Goal: Task Accomplishment & Management: Complete application form

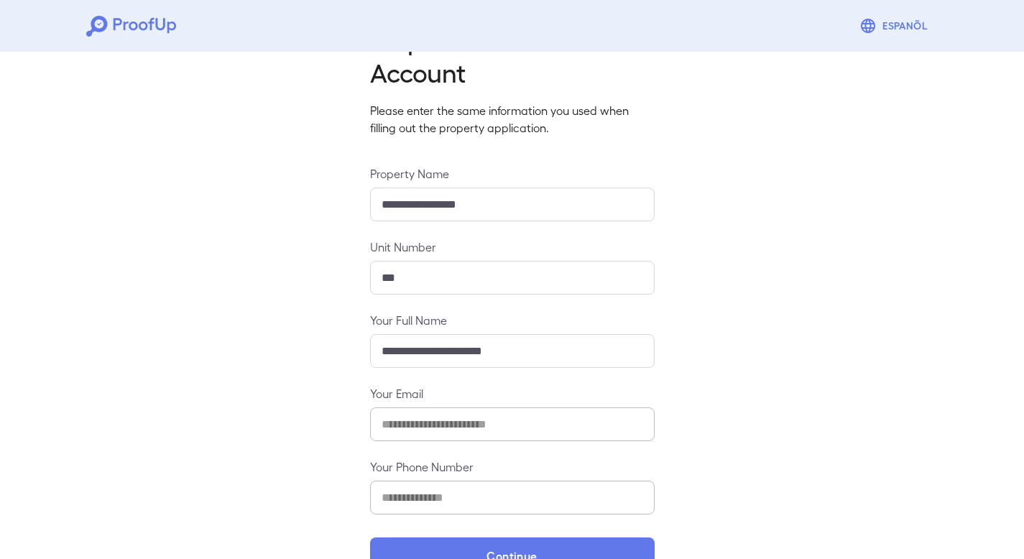
scroll to position [92, 0]
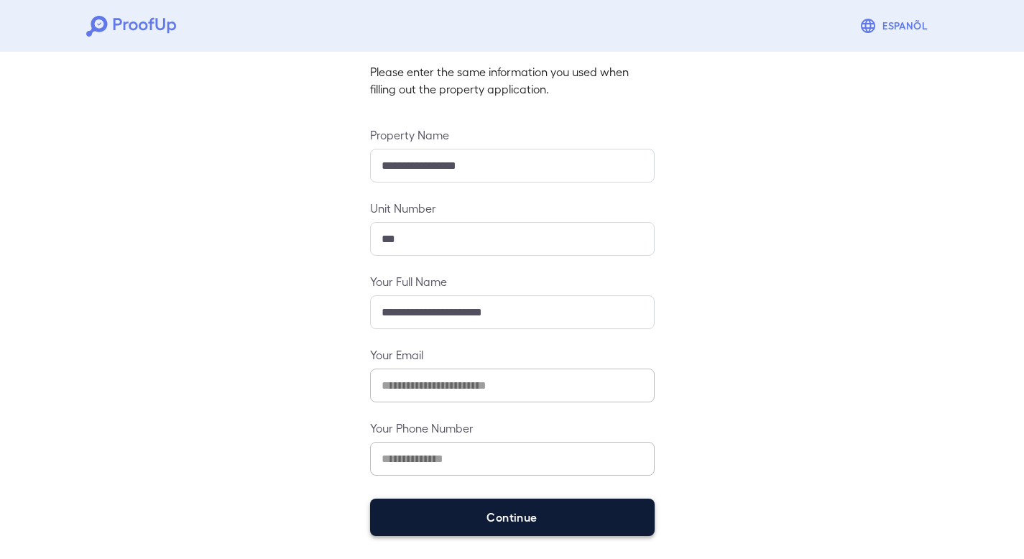
click at [527, 508] on button "Continue" at bounding box center [512, 517] width 285 height 37
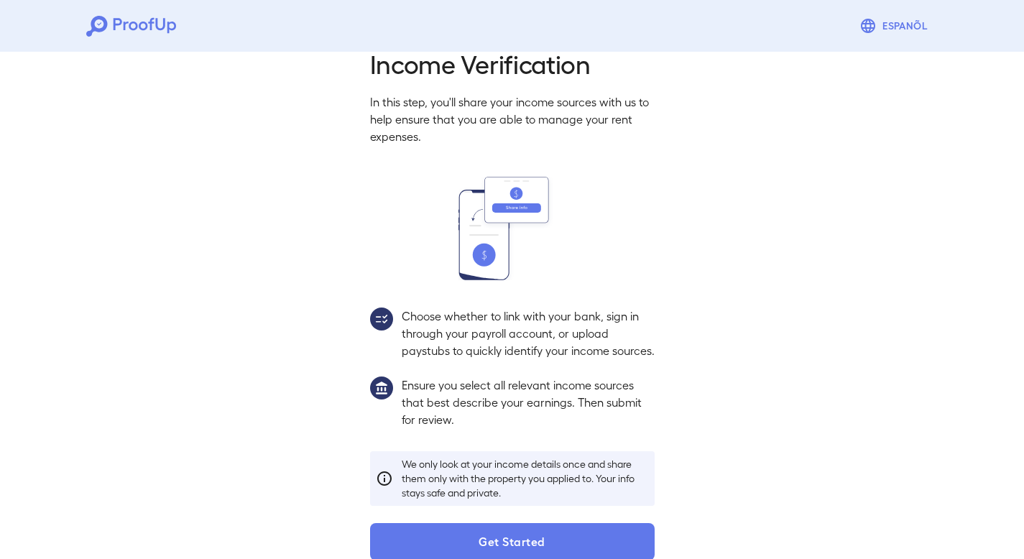
scroll to position [71, 0]
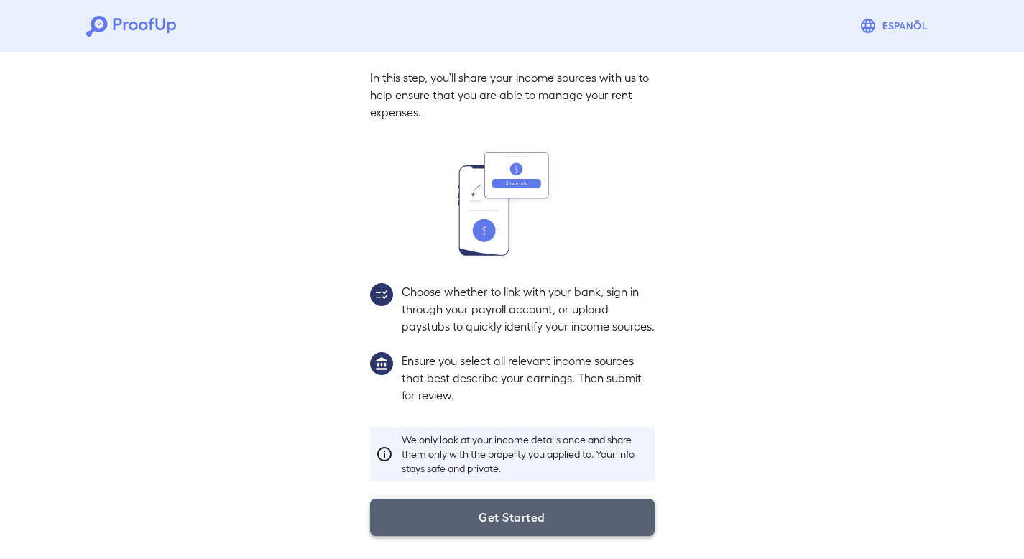
click at [539, 523] on button "Get Started" at bounding box center [512, 517] width 285 height 37
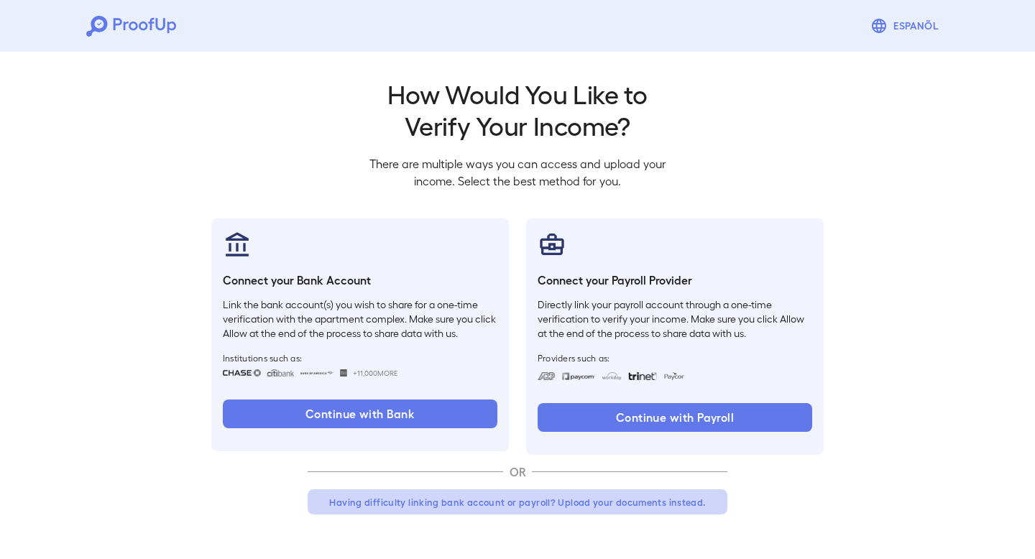
click at [562, 505] on button "Having difficulty linking bank account or payroll? Upload your documents instea…" at bounding box center [518, 503] width 420 height 26
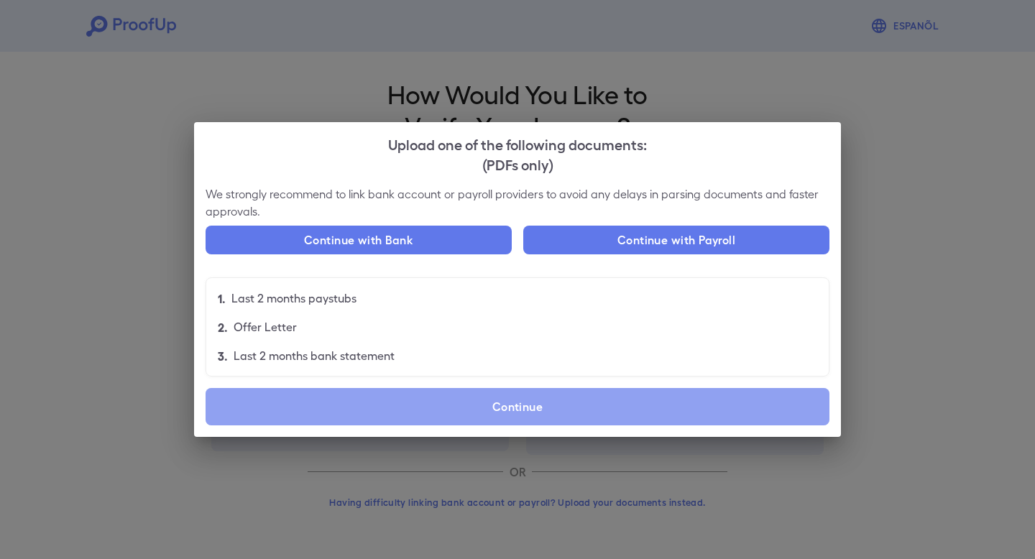
click at [541, 416] on label "Continue" at bounding box center [518, 406] width 624 height 37
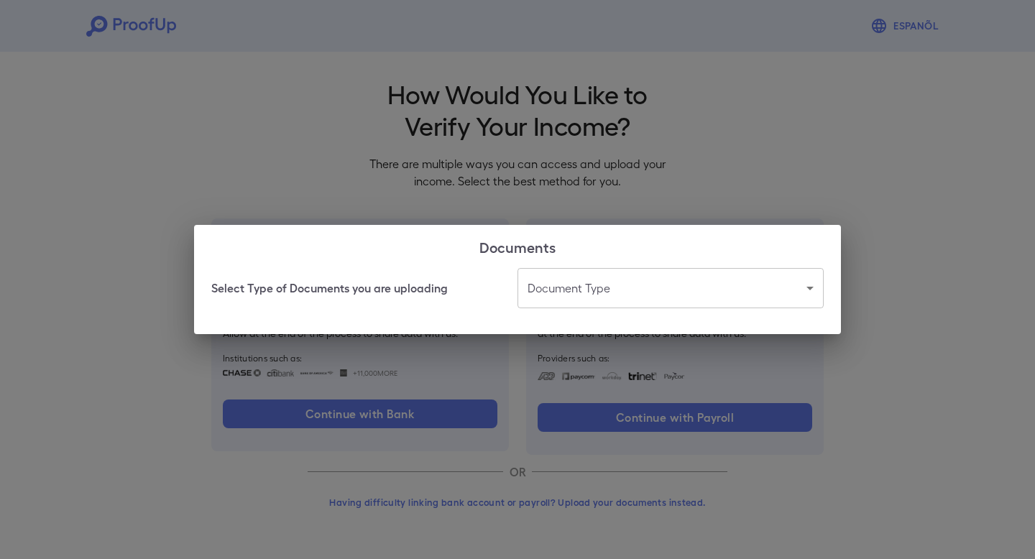
click at [621, 282] on body "Espanõl Go back How Would You Like to Verify Your Income? There are multiple wa…" at bounding box center [517, 274] width 1035 height 549
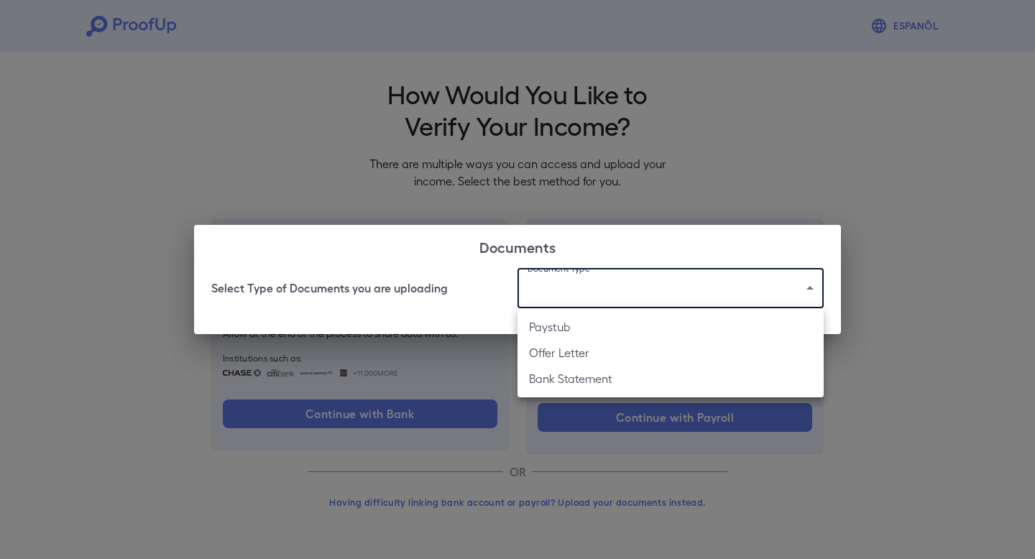
click at [593, 331] on li "Paystub" at bounding box center [671, 327] width 306 height 26
type input "*******"
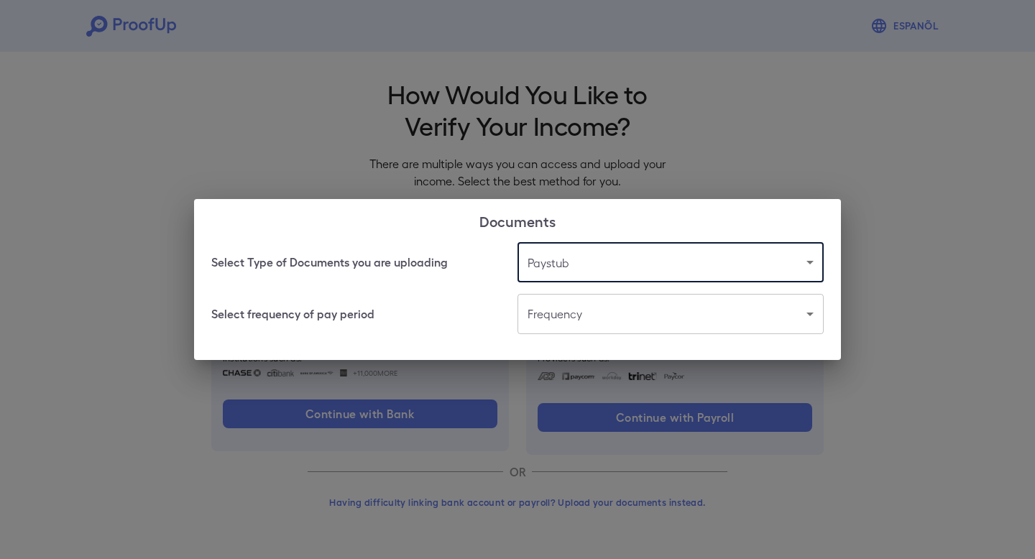
click at [592, 319] on body "Espanõl Go back How Would You Like to Verify Your Income? There are multiple wa…" at bounding box center [517, 274] width 1035 height 549
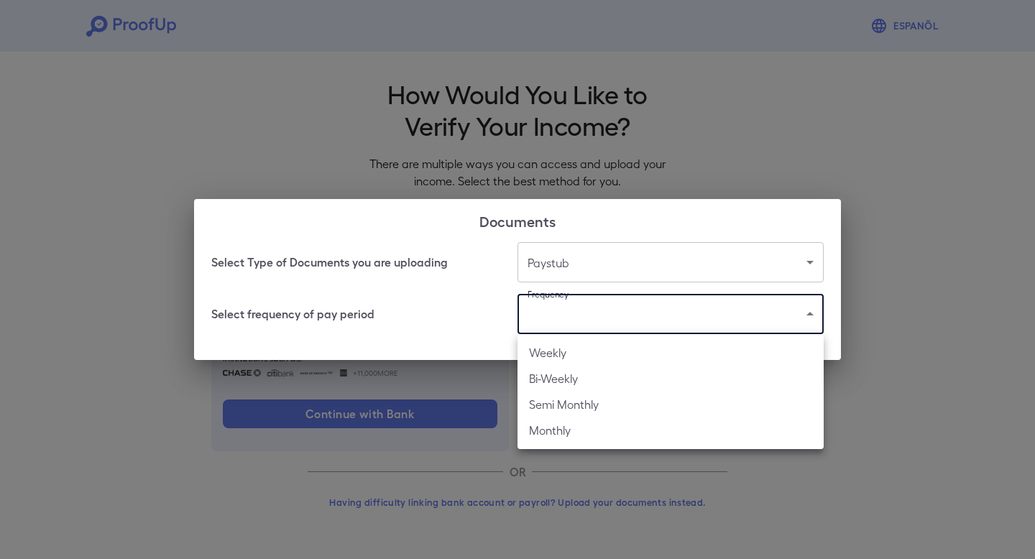
click at [574, 352] on li "Weekly" at bounding box center [671, 353] width 306 height 26
type input "******"
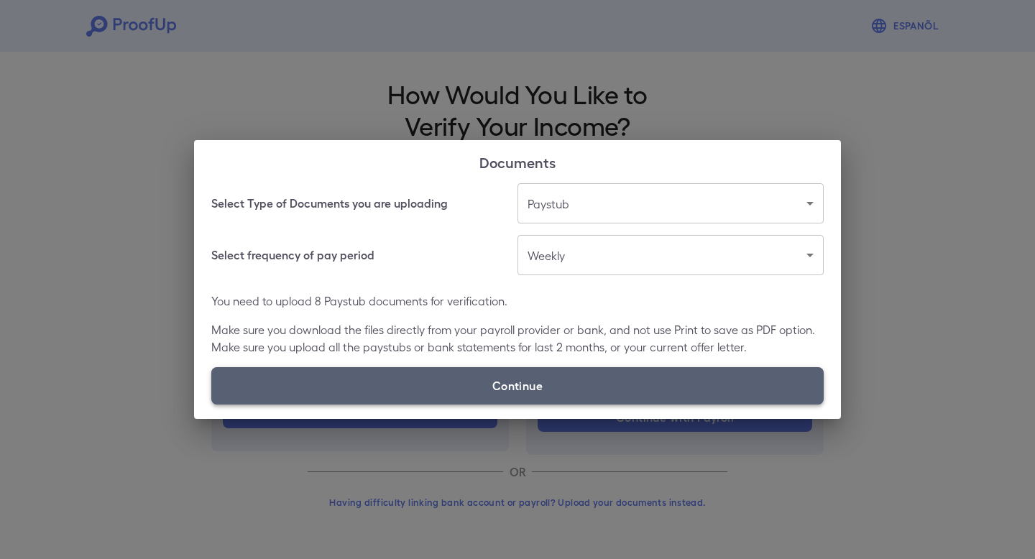
click at [556, 383] on label "Continue" at bounding box center [517, 385] width 613 height 37
click at [212, 404] on input "Continue" at bounding box center [211, 404] width 1 height 1
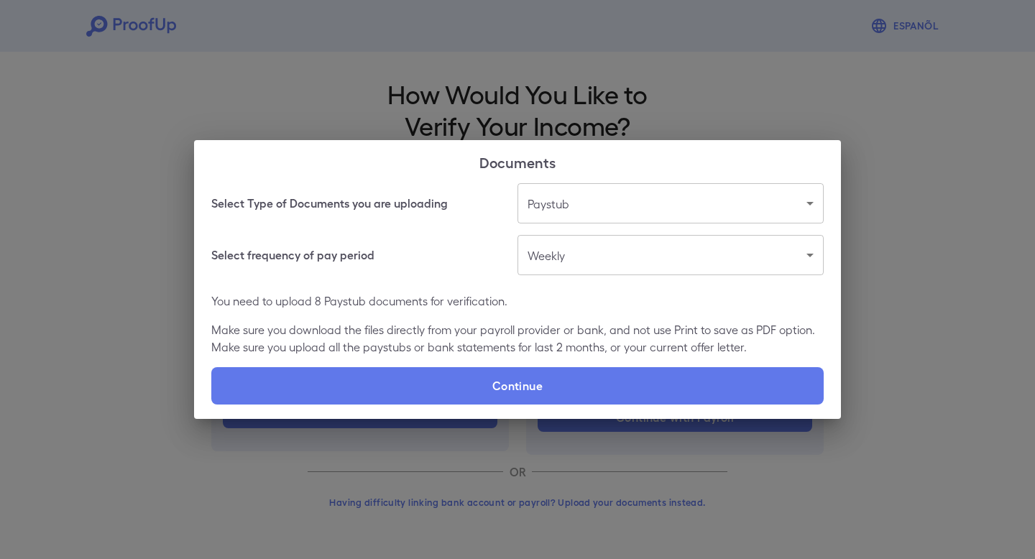
type input "**********"
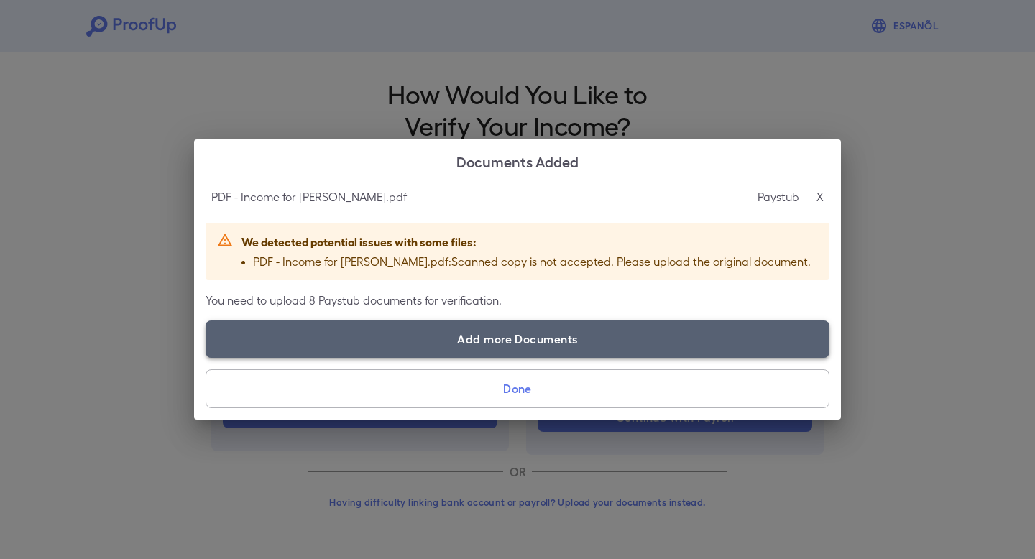
click at [554, 346] on label "Add more Documents" at bounding box center [518, 339] width 624 height 37
click at [206, 357] on input "Add more Documents" at bounding box center [206, 357] width 1 height 1
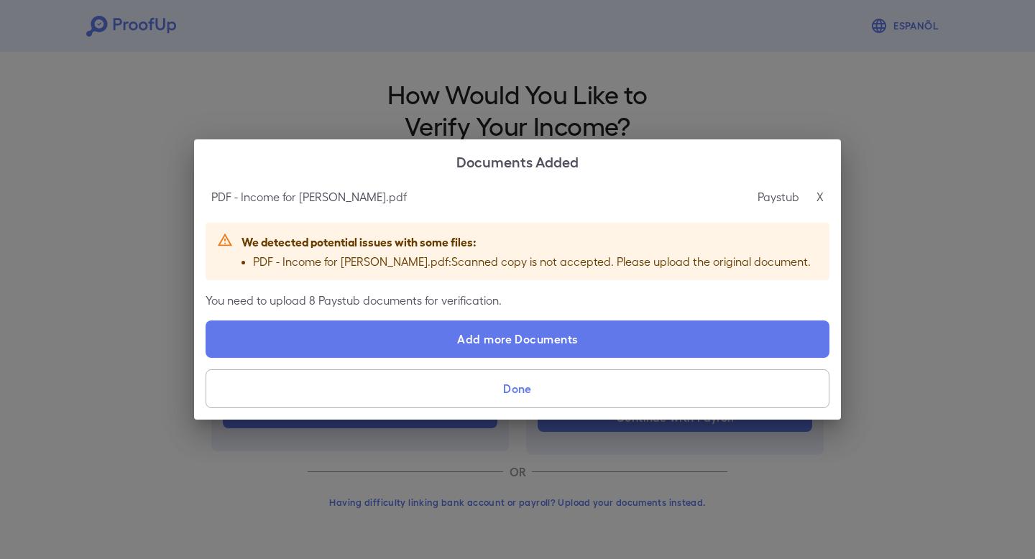
type input "**********"
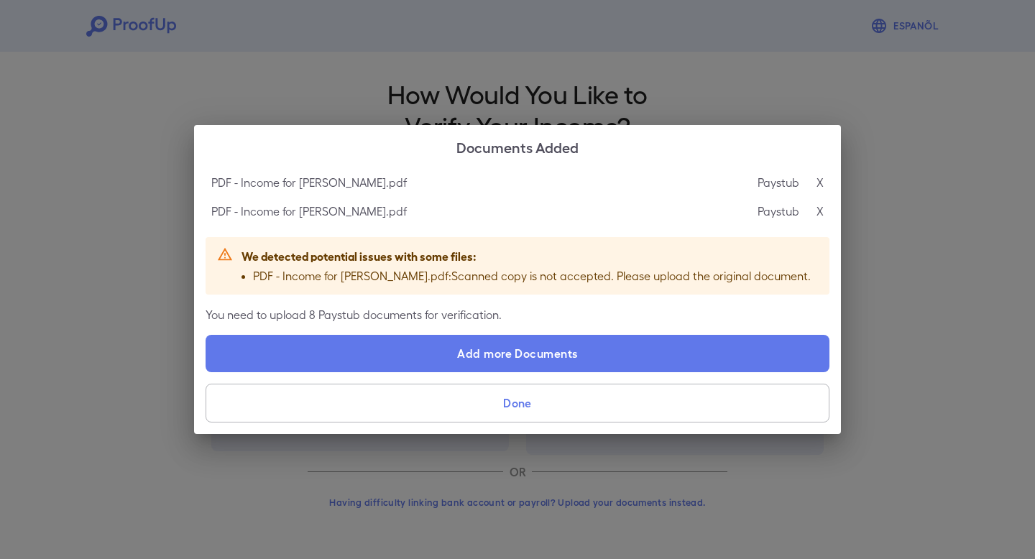
click at [823, 174] on div "PDF - Income for [PERSON_NAME].pdf Paystub X" at bounding box center [518, 182] width 624 height 29
click at [819, 174] on p "X" at bounding box center [820, 182] width 7 height 17
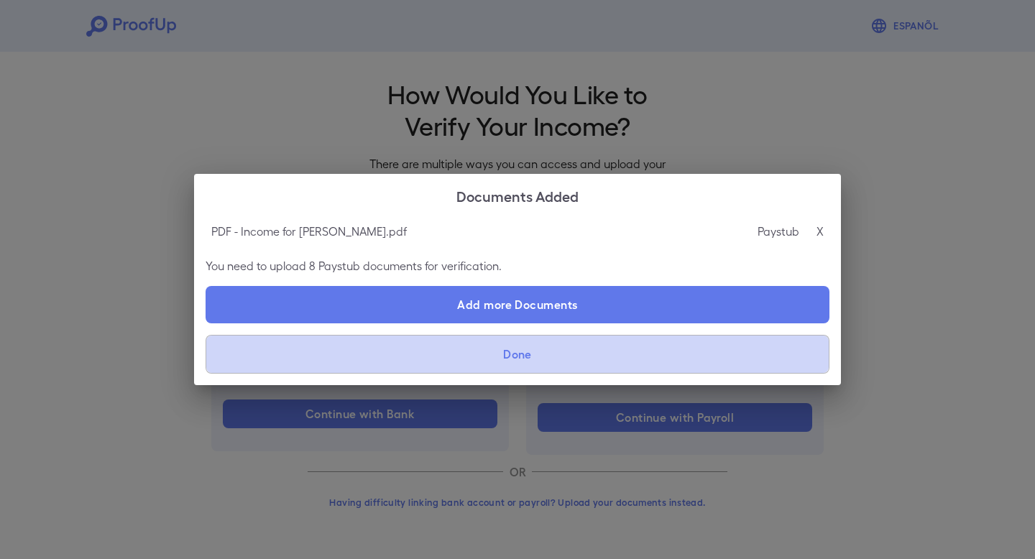
click at [524, 347] on button "Done" at bounding box center [518, 354] width 624 height 39
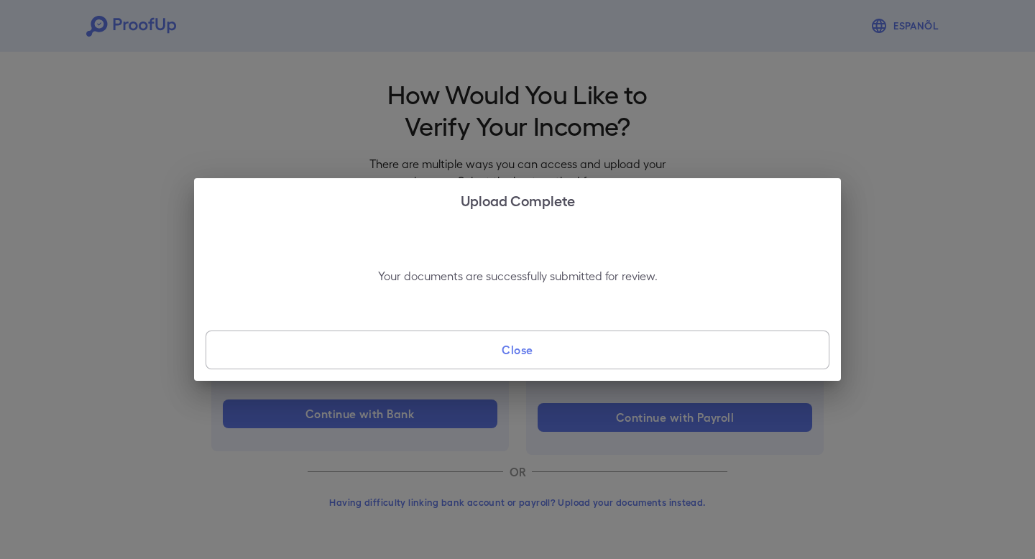
click at [524, 347] on button "Close" at bounding box center [518, 350] width 624 height 39
